Goal: Navigation & Orientation: Find specific page/section

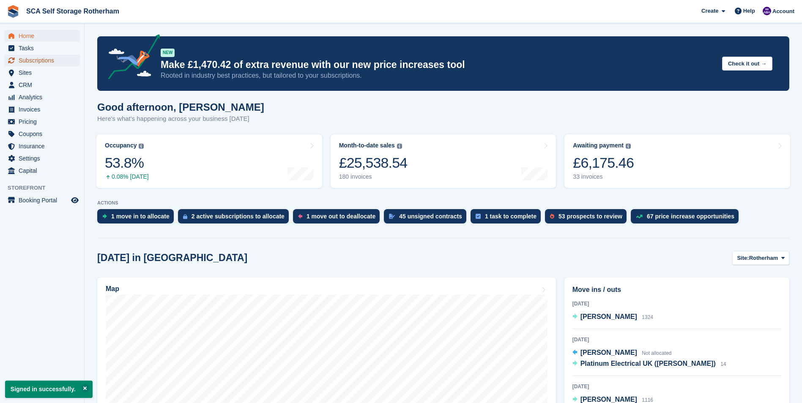
click at [63, 60] on span "Subscriptions" at bounding box center [44, 61] width 51 height 12
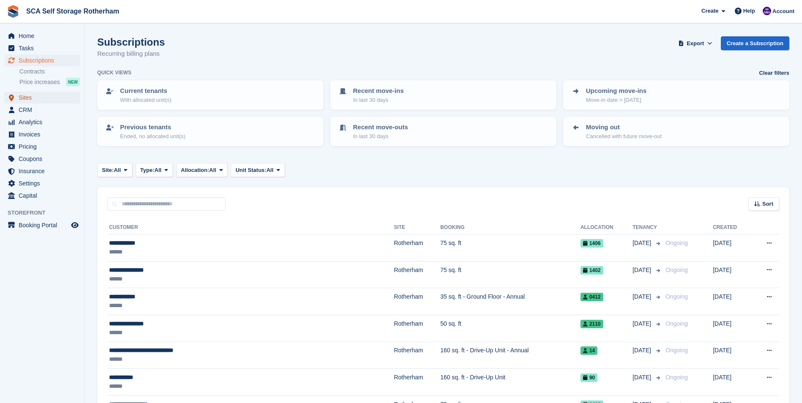
click at [55, 96] on span "Sites" at bounding box center [44, 98] width 51 height 12
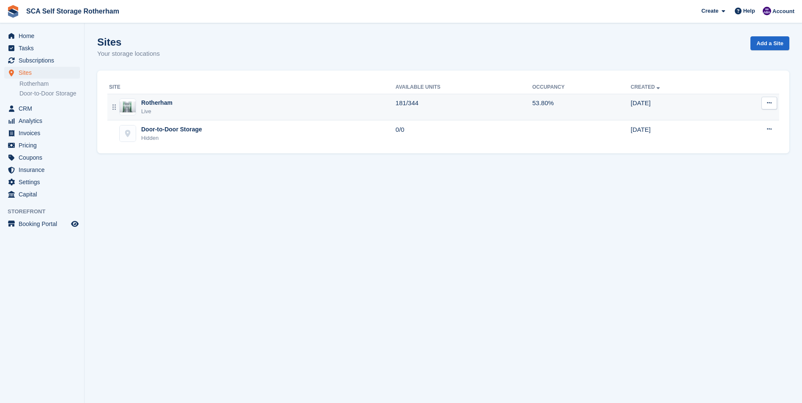
click at [205, 111] on div "Rotherham Live" at bounding box center [252, 106] width 286 height 17
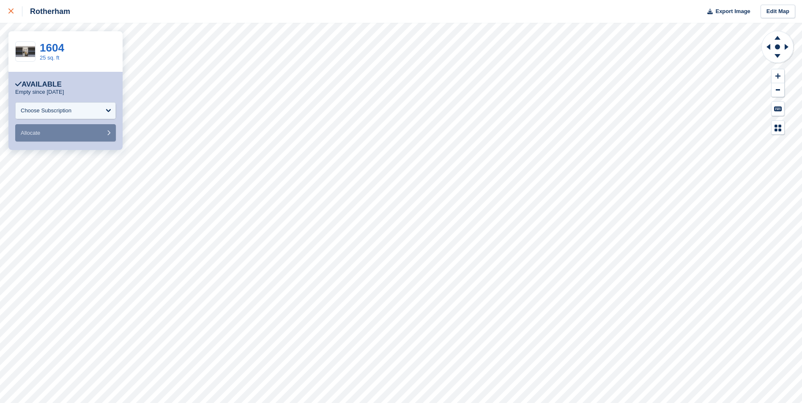
click at [6, 10] on link at bounding box center [11, 11] width 22 height 23
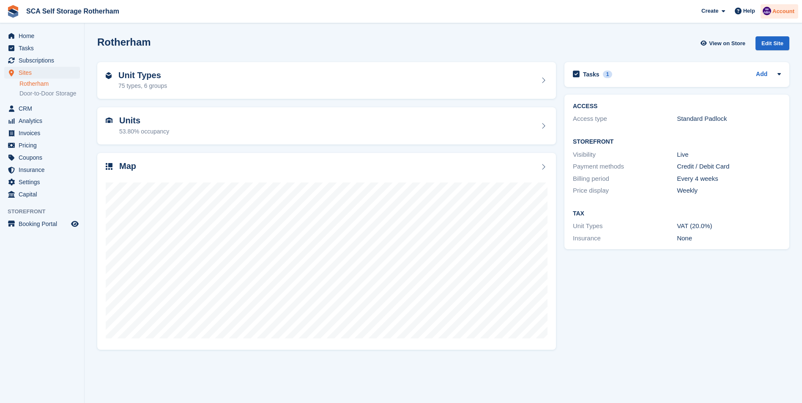
click at [781, 8] on span "Account" at bounding box center [783, 11] width 22 height 8
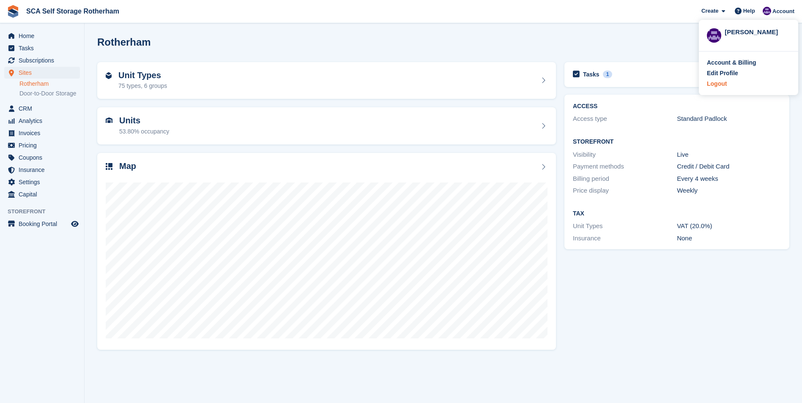
click at [714, 83] on div "Logout" at bounding box center [716, 83] width 20 height 9
